Goal: Task Accomplishment & Management: Manage account settings

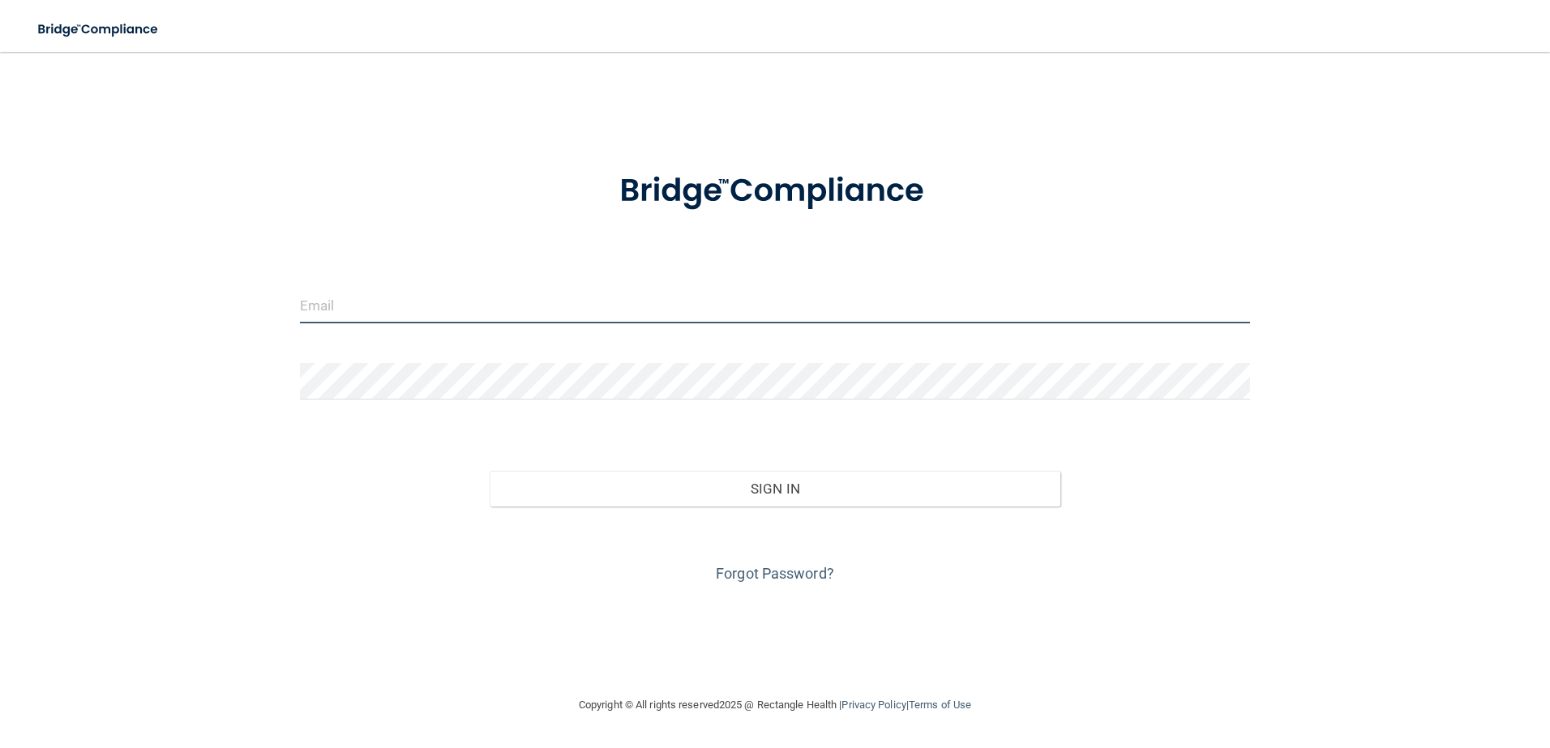
type input "[EMAIL_ADDRESS][DOMAIN_NAME]"
click at [797, 469] on div "Sign In" at bounding box center [775, 473] width 975 height 68
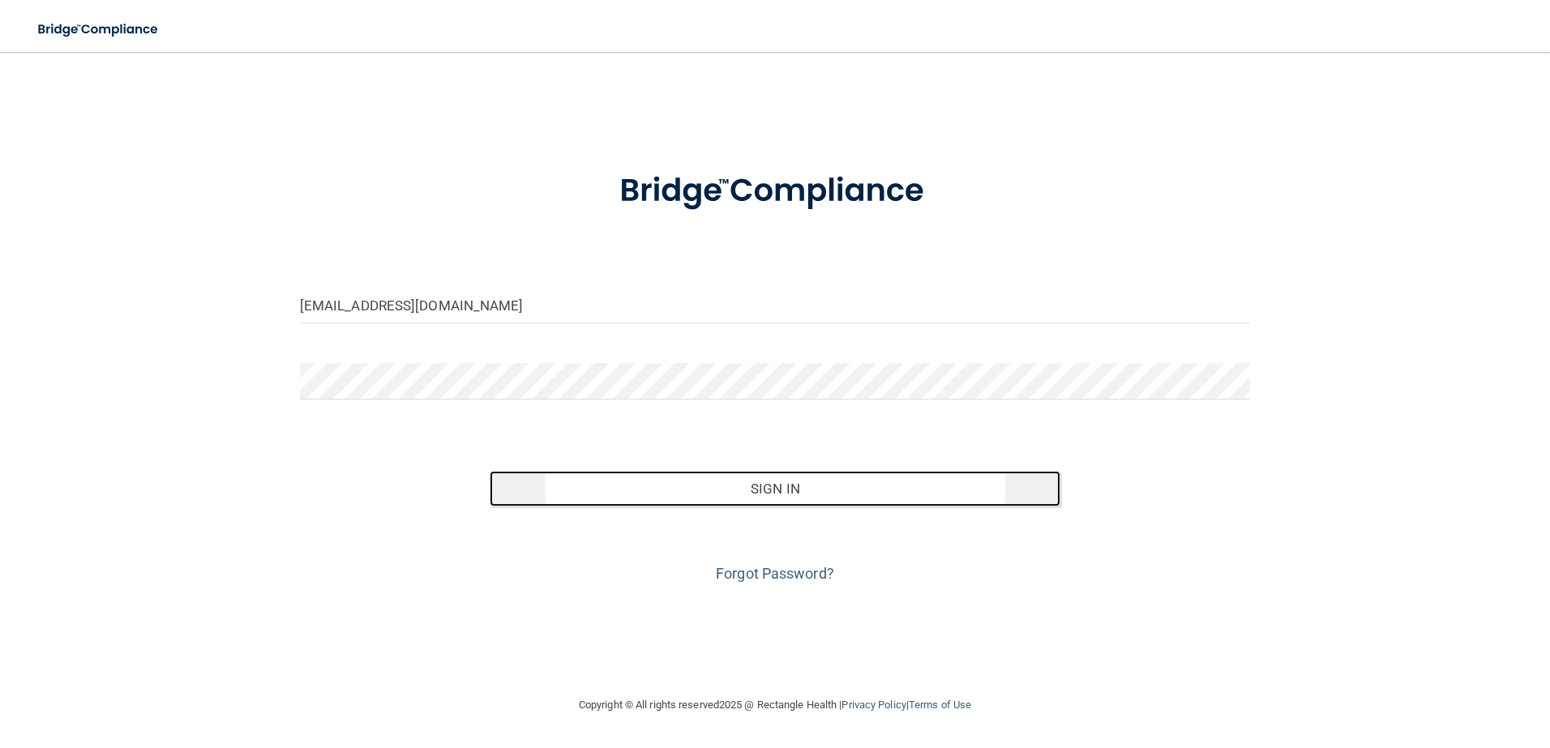
click at [789, 485] on button "Sign In" at bounding box center [775, 489] width 571 height 36
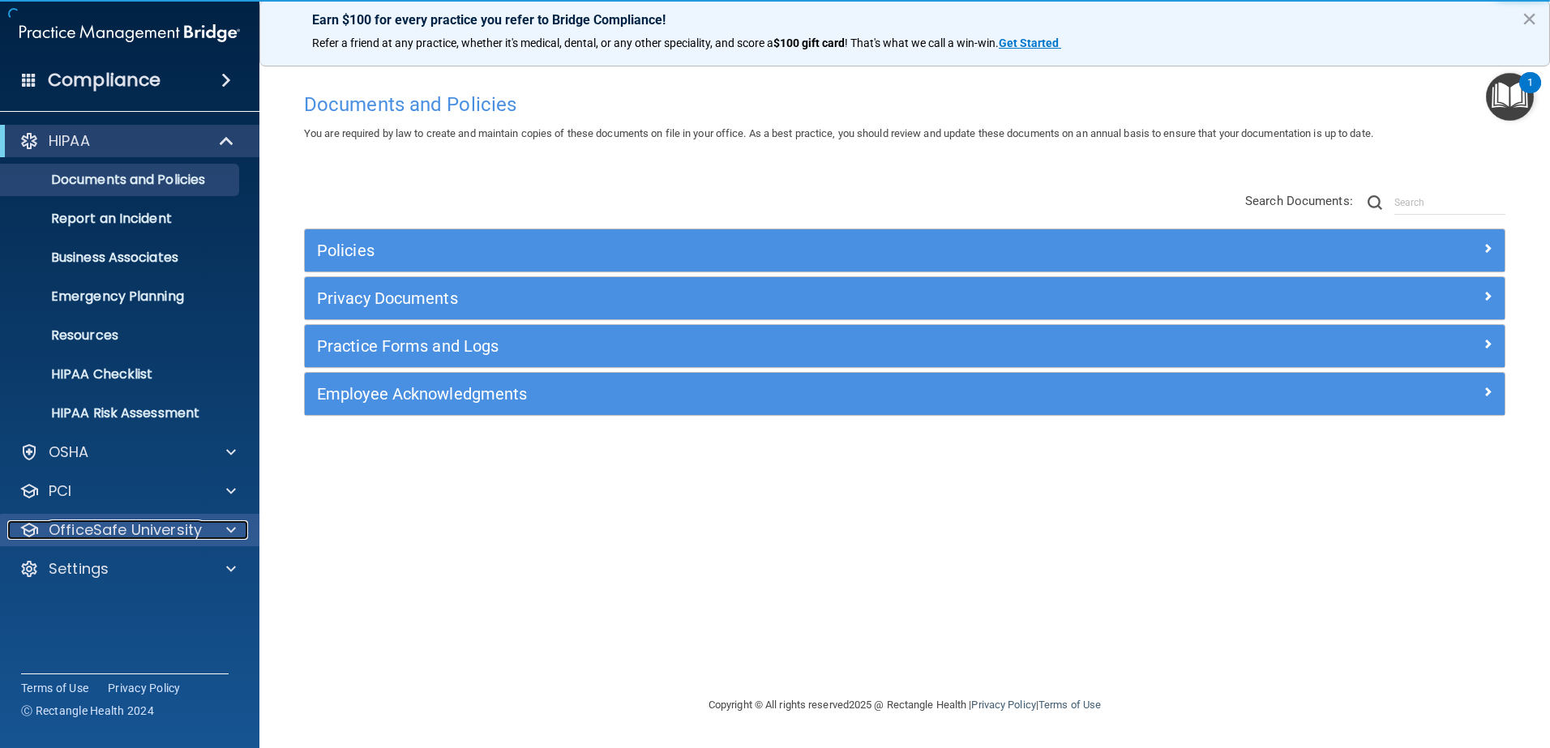
click at [242, 531] on div at bounding box center [228, 529] width 41 height 19
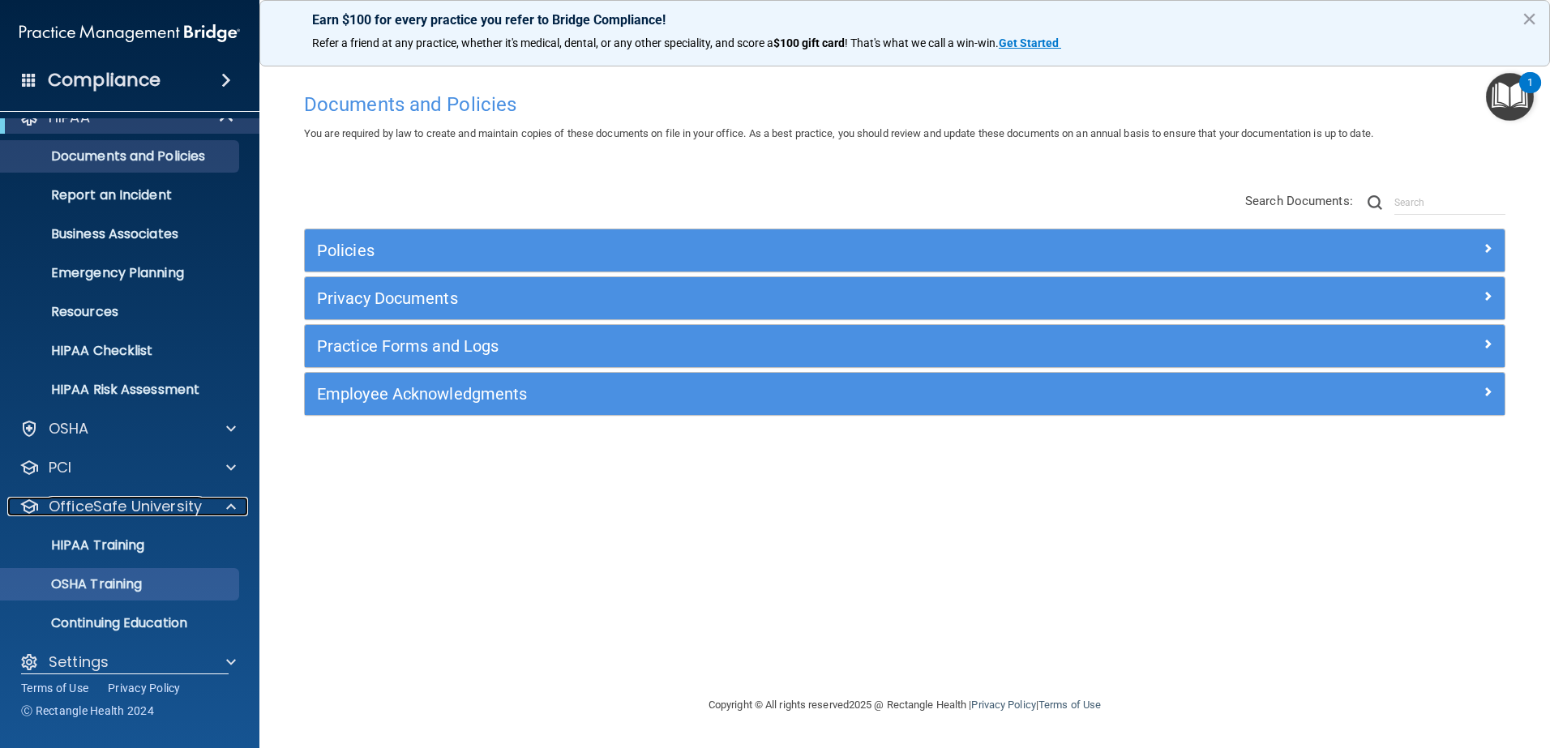
scroll to position [41, 0]
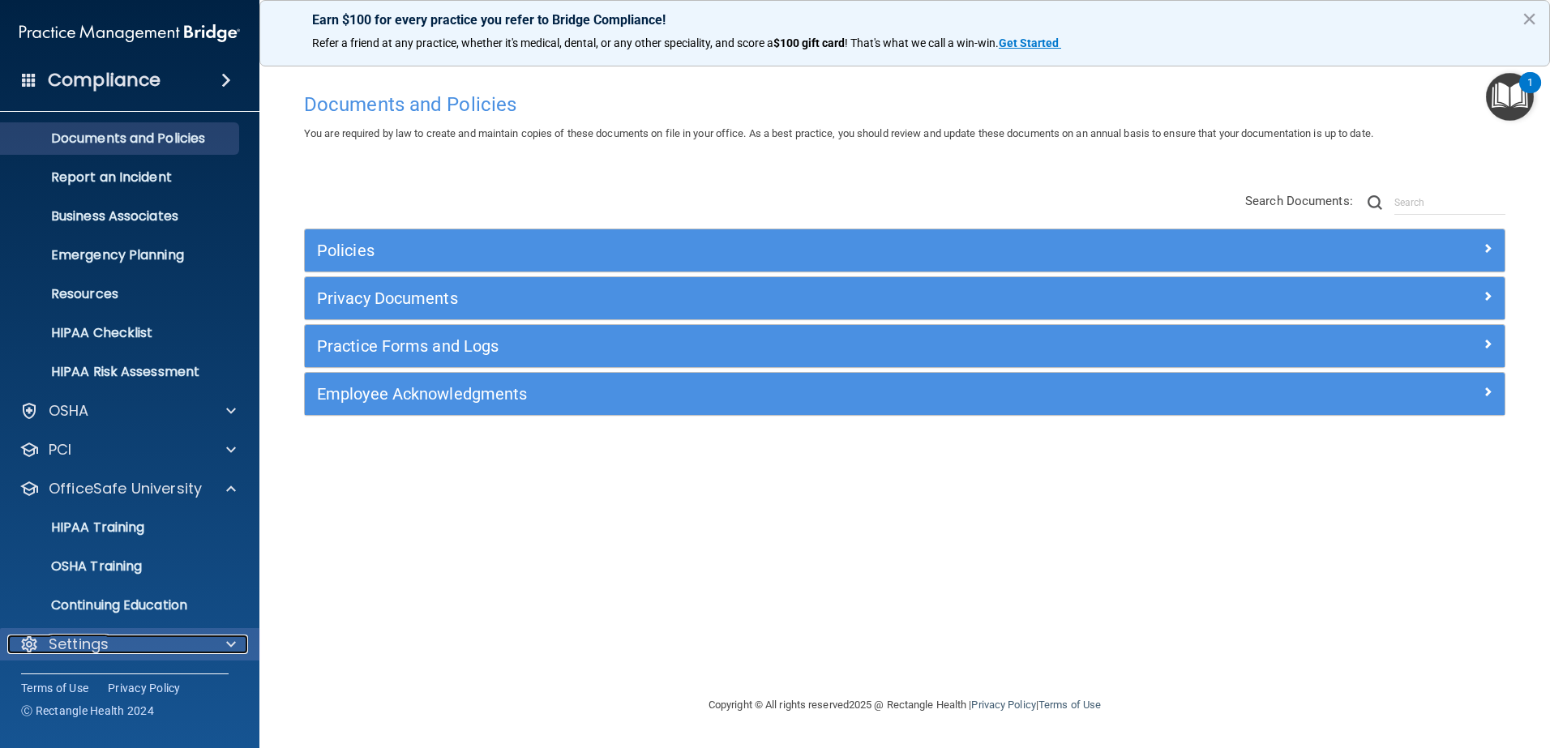
click at [225, 650] on div at bounding box center [228, 644] width 41 height 19
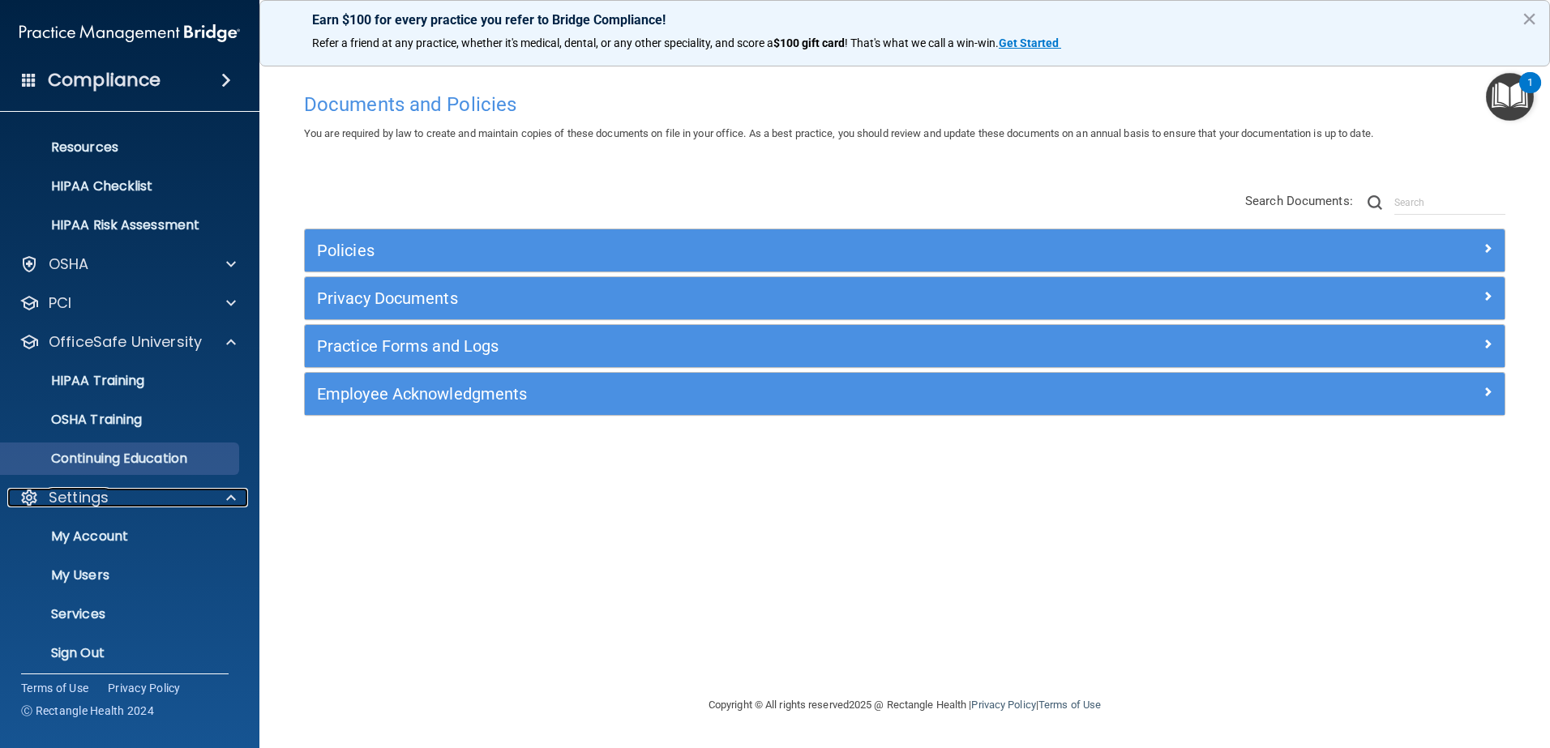
scroll to position [197, 0]
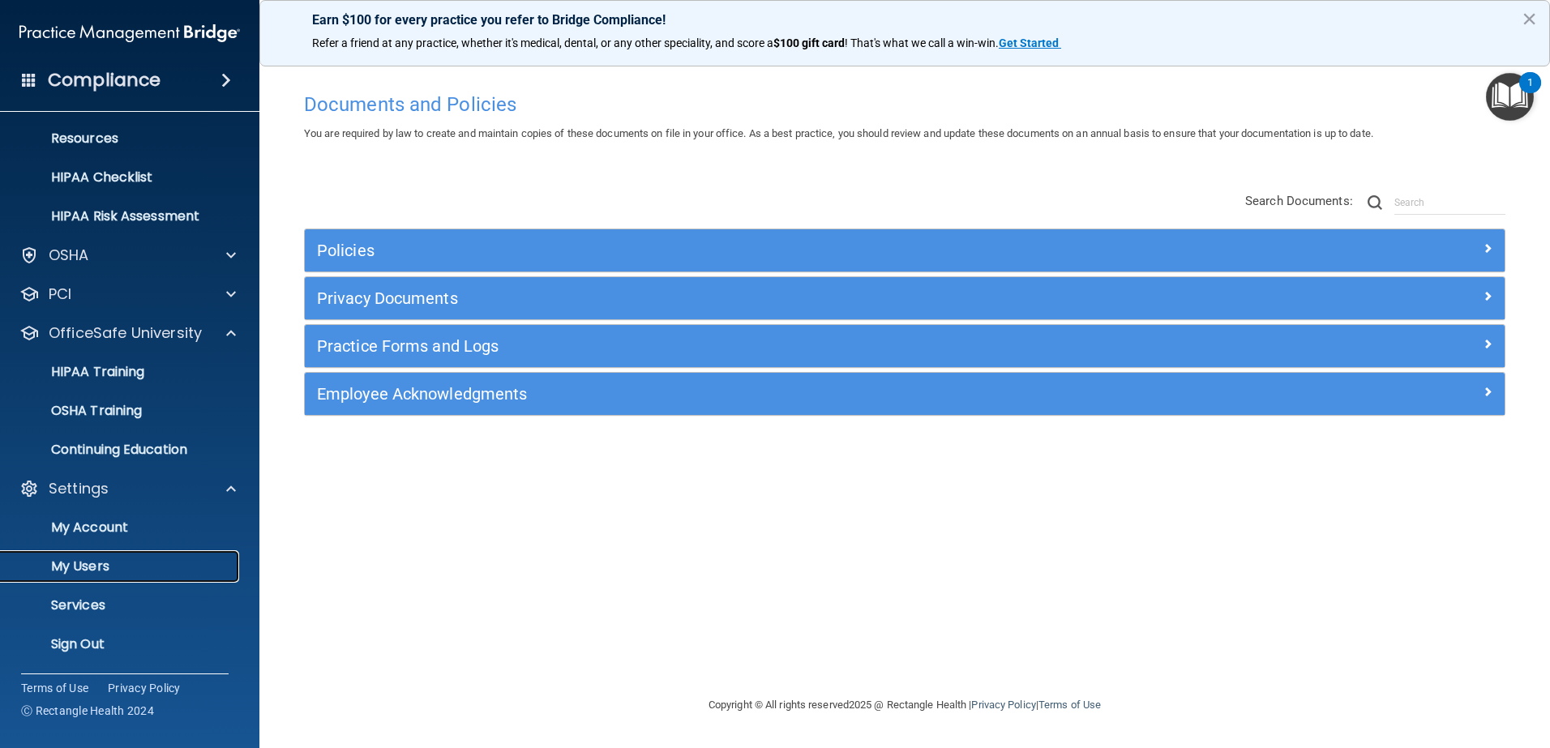
click at [87, 567] on p "My Users" at bounding box center [121, 566] width 221 height 16
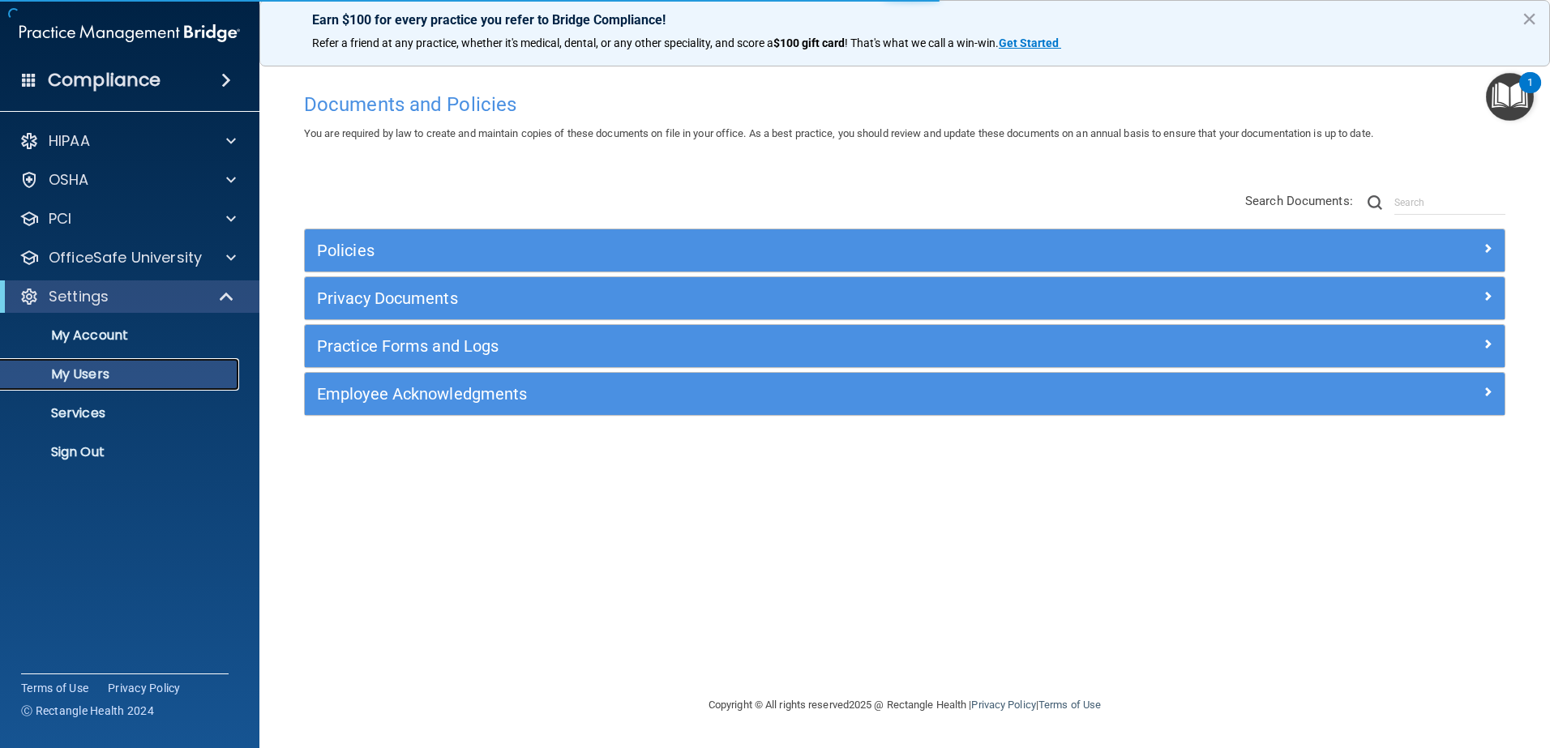
select select "20"
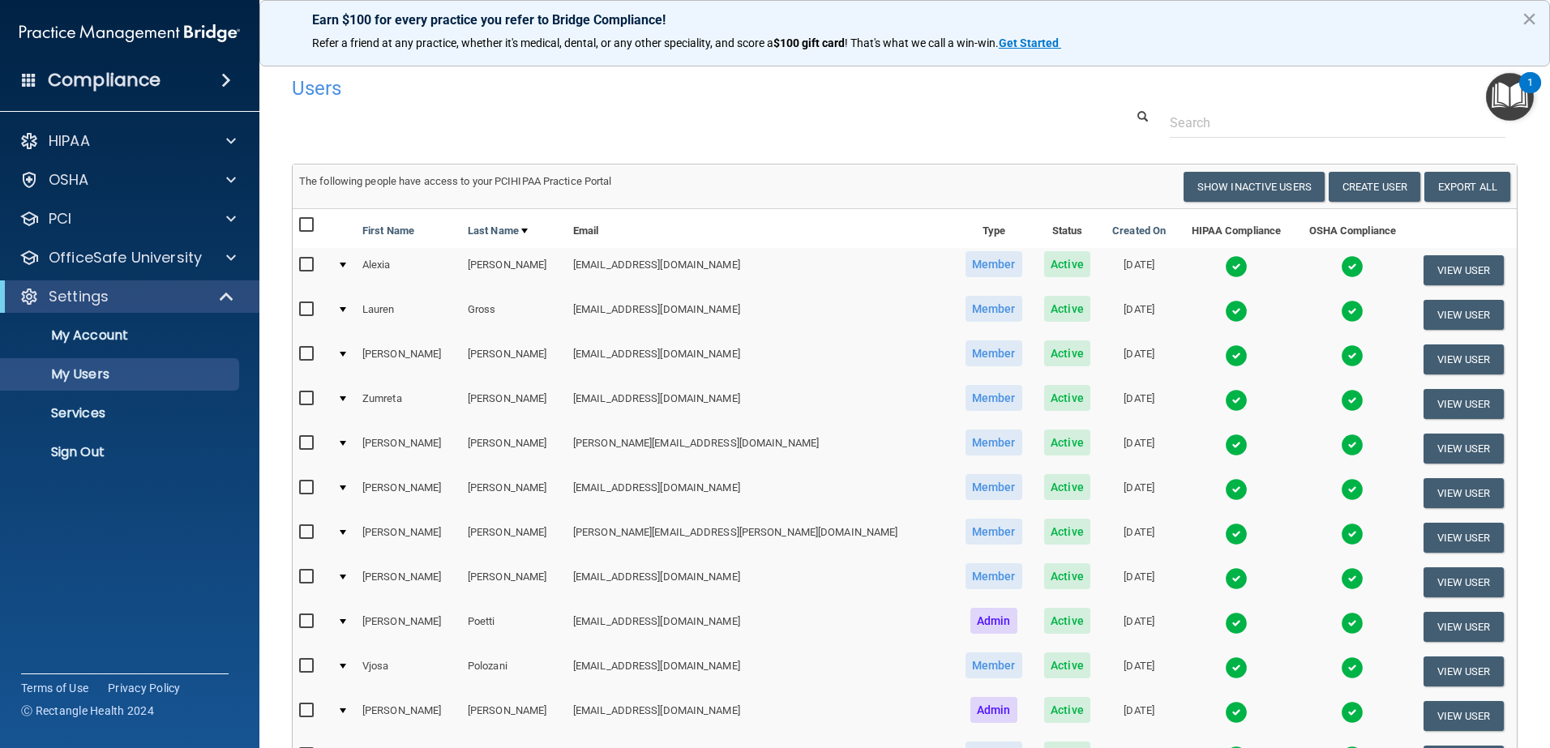
click at [310, 356] on input "checkbox" at bounding box center [308, 354] width 19 height 13
checkbox input "true"
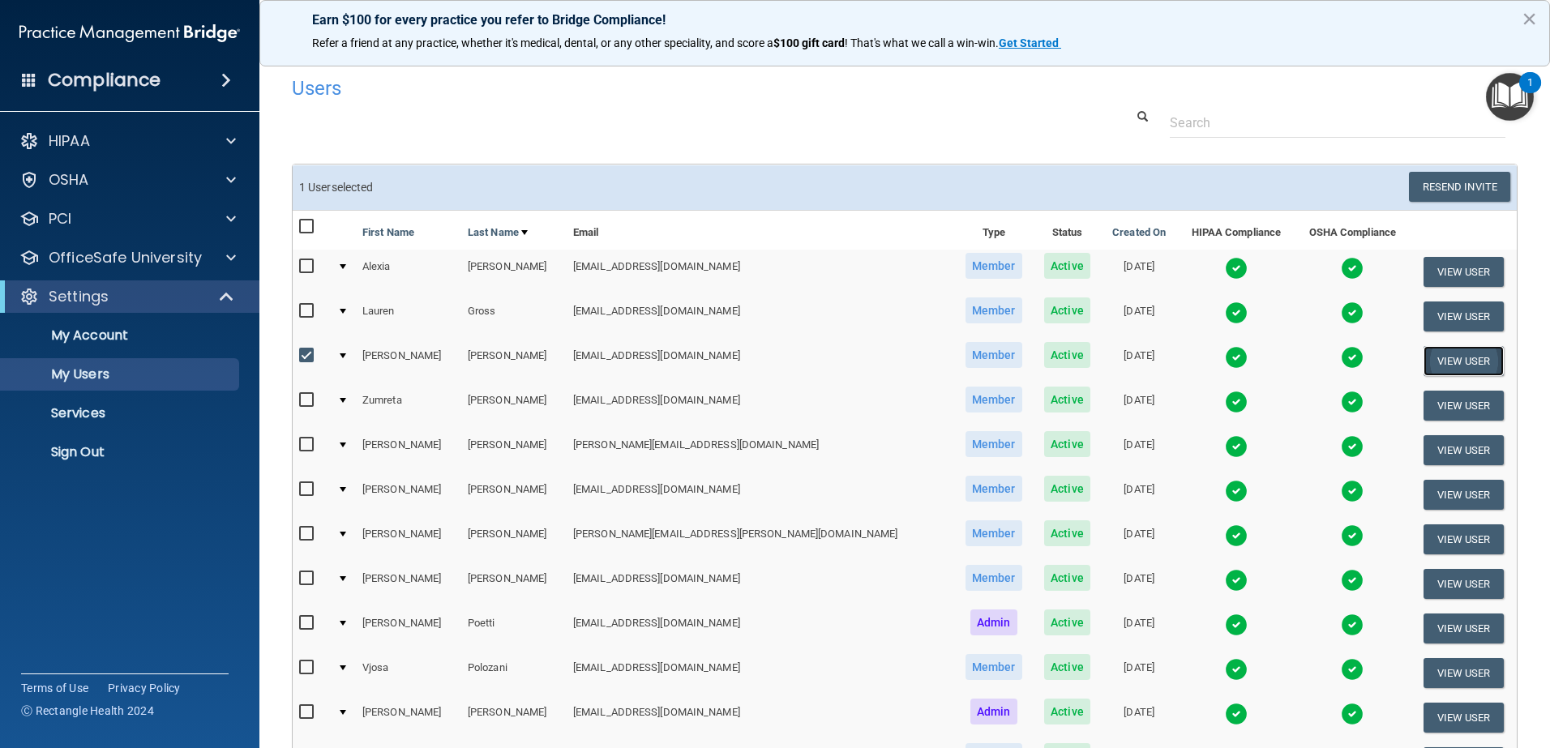
click at [1448, 360] on button "View User" at bounding box center [1463, 361] width 80 height 30
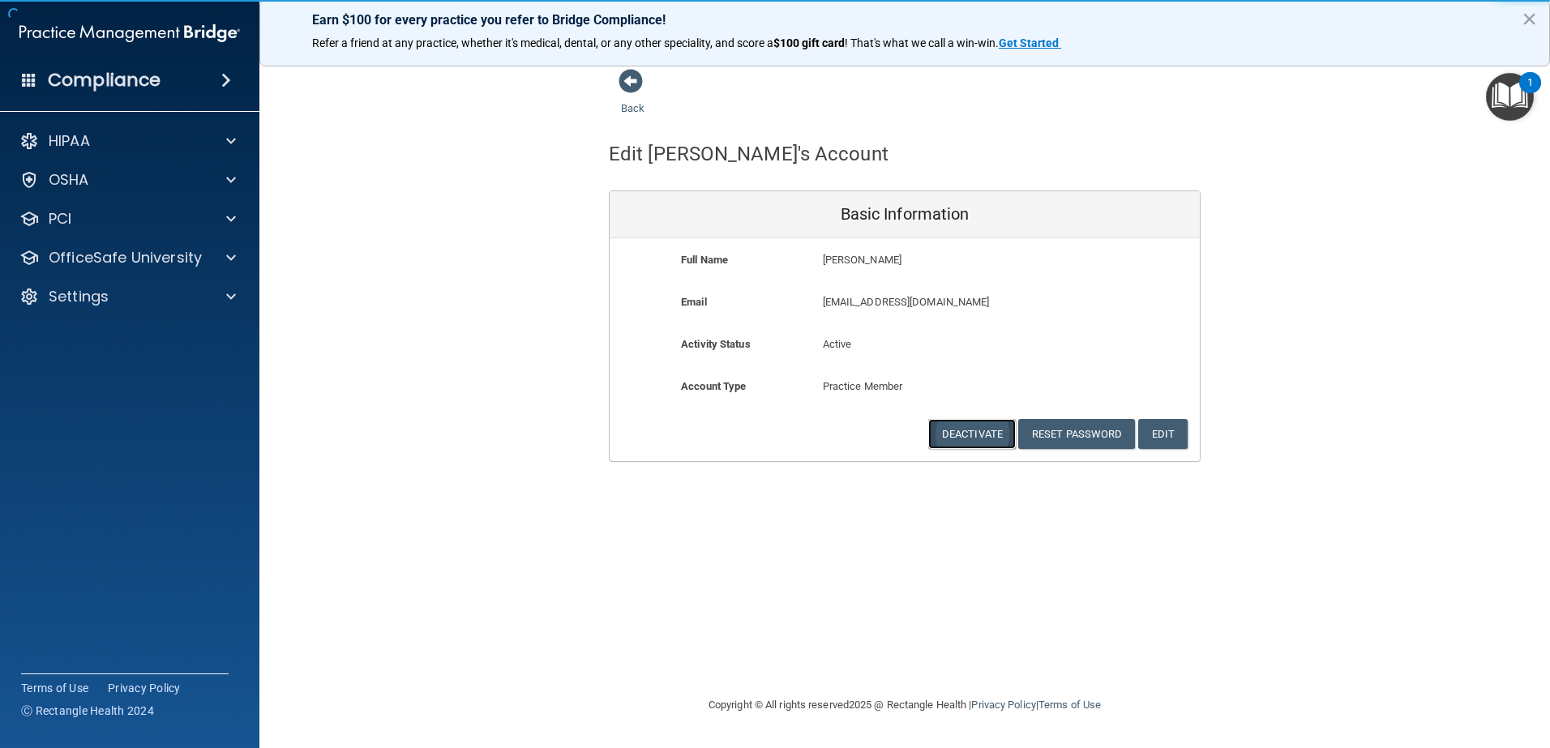
click at [984, 421] on button "Deactivate" at bounding box center [972, 434] width 88 height 30
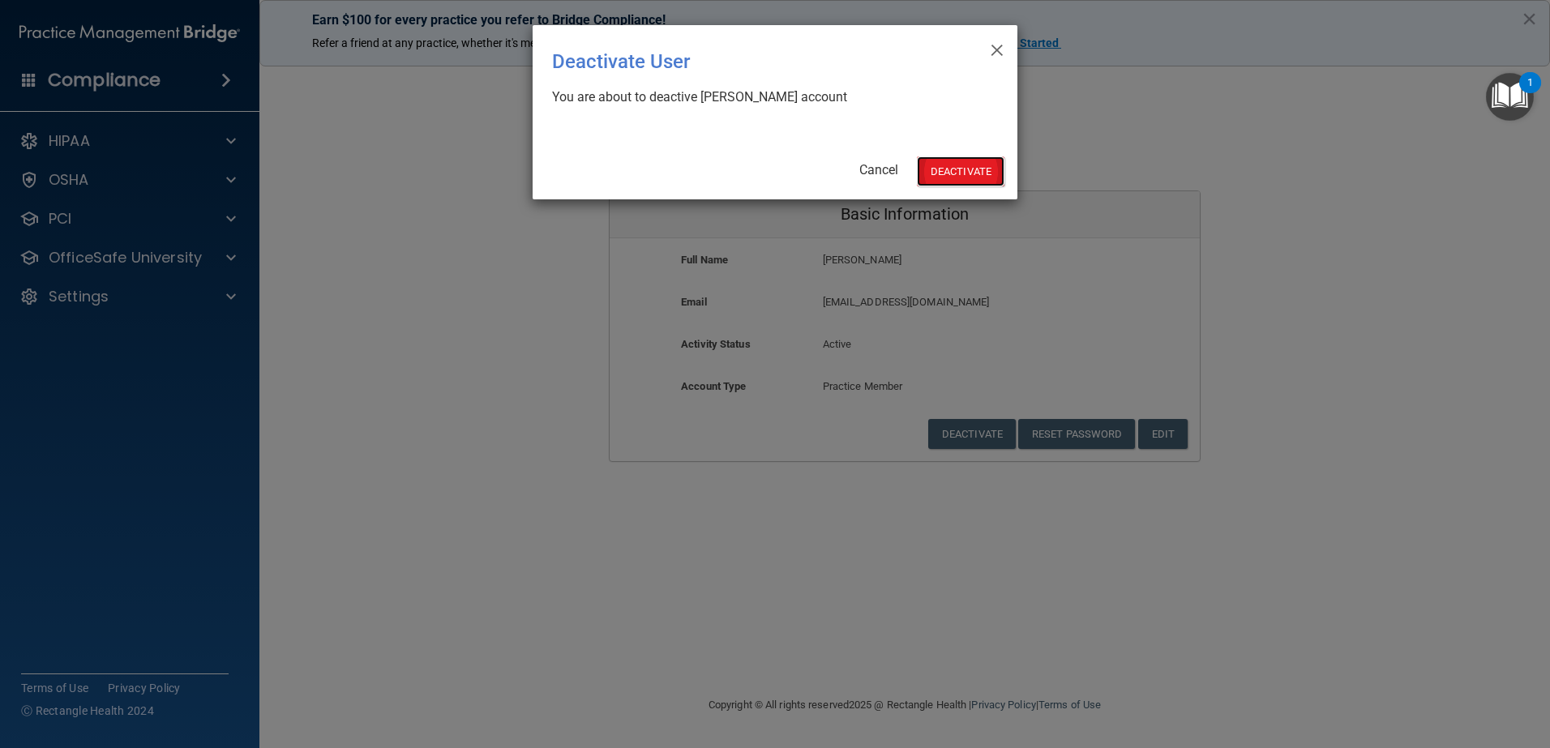
click at [939, 166] on button "Deactivate" at bounding box center [961, 171] width 88 height 30
